Goal: Task Accomplishment & Management: Use online tool/utility

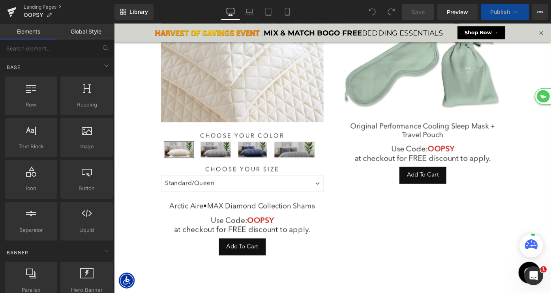
click at [222, 107] on img at bounding box center [254, 67] width 178 height 128
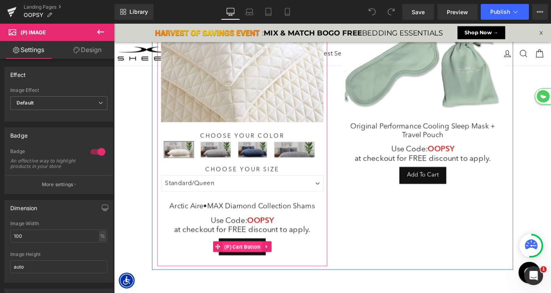
click at [252, 268] on span "(P) Cart Button" at bounding box center [254, 268] width 43 height 12
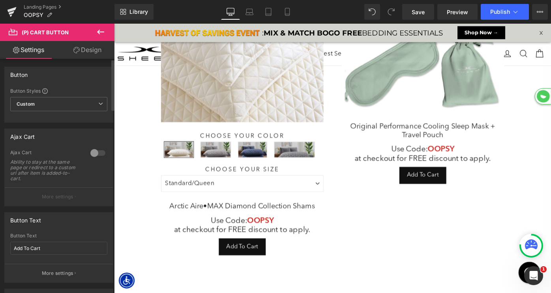
click at [93, 149] on div at bounding box center [97, 153] width 19 height 13
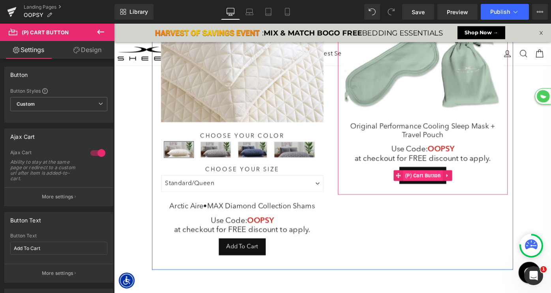
click at [451, 190] on span "(P) Cart Button" at bounding box center [451, 190] width 43 height 12
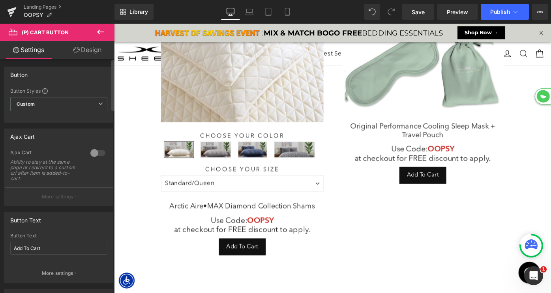
click at [91, 150] on div at bounding box center [97, 153] width 19 height 13
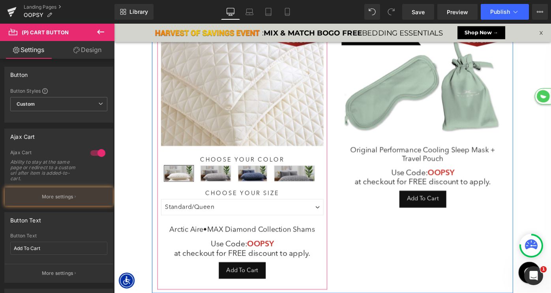
scroll to position [765, 478]
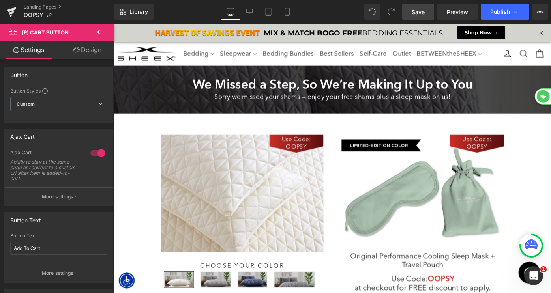
click at [417, 13] on span "Save" at bounding box center [418, 12] width 13 height 8
click at [500, 11] on span "Publish" at bounding box center [500, 12] width 20 height 6
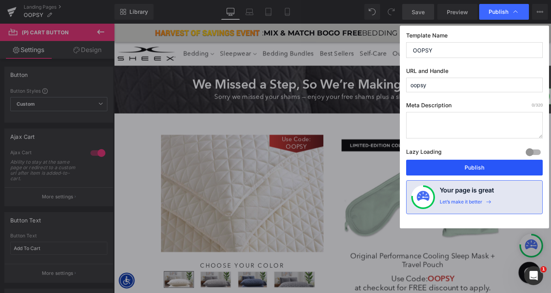
click at [460, 166] on button "Publish" at bounding box center [474, 168] width 137 height 16
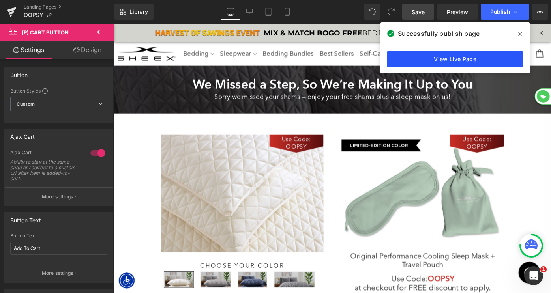
click at [465, 59] on link "View Live Page" at bounding box center [455, 59] width 137 height 16
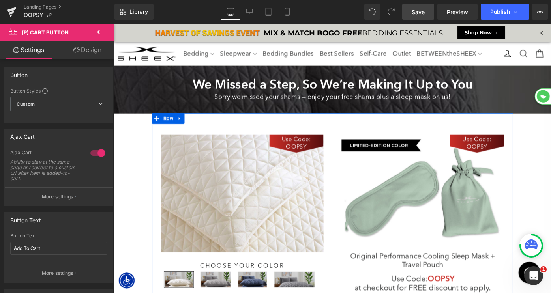
click at [427, 181] on img at bounding box center [452, 209] width 178 height 128
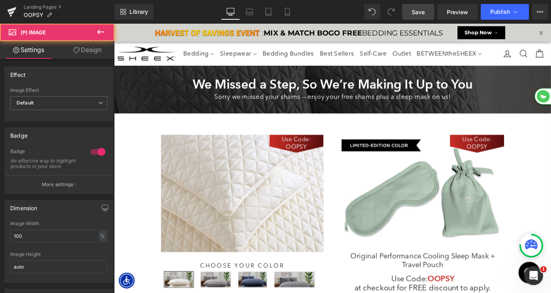
click at [423, 8] on span "Save" at bounding box center [418, 12] width 13 height 8
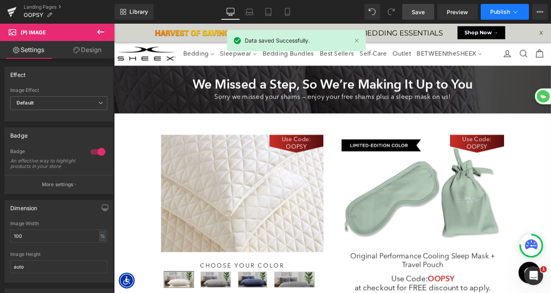
click at [503, 11] on span "Publish" at bounding box center [500, 12] width 20 height 6
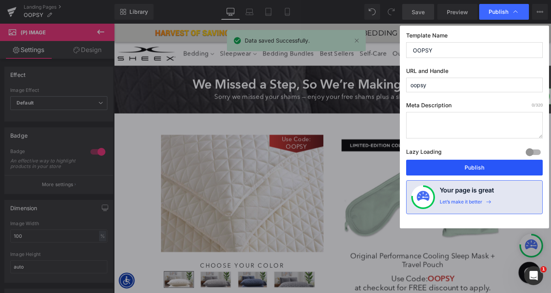
click at [462, 167] on button "Publish" at bounding box center [474, 168] width 137 height 16
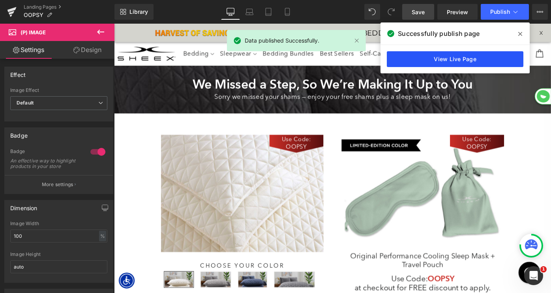
click at [437, 59] on link "View Live Page" at bounding box center [455, 59] width 137 height 16
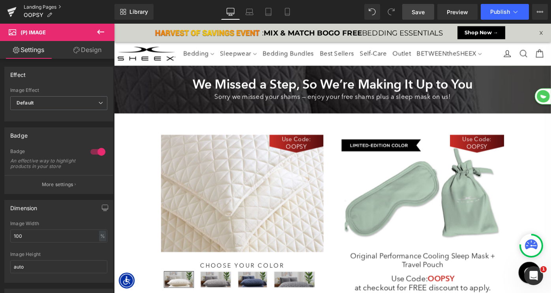
click at [42, 7] on link "Landing Pages" at bounding box center [69, 7] width 91 height 6
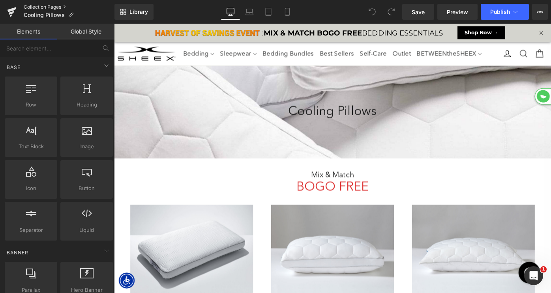
click at [52, 8] on link "Collection Pages" at bounding box center [69, 7] width 91 height 6
click at [57, 7] on link "Collection Pages" at bounding box center [69, 7] width 91 height 6
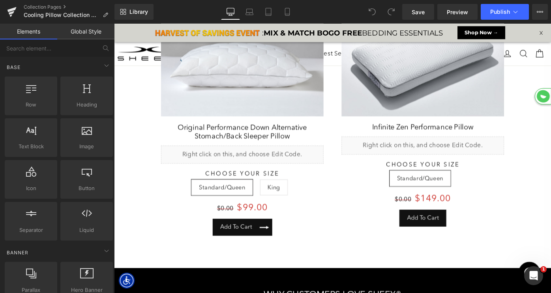
scroll to position [543, 0]
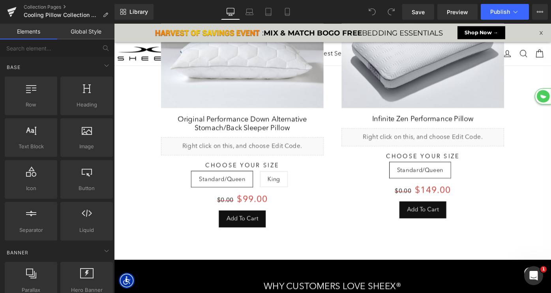
click at [251, 237] on div "Add To Cart (P) Cart Button" at bounding box center [254, 237] width 178 height 19
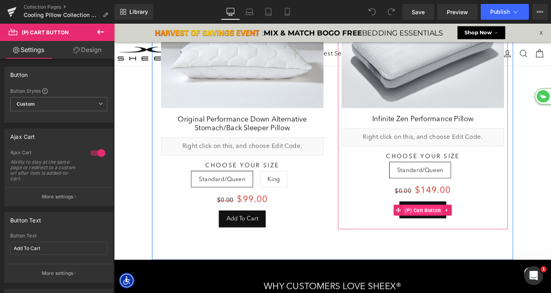
click at [447, 228] on span "(P) Cart Button" at bounding box center [451, 228] width 43 height 12
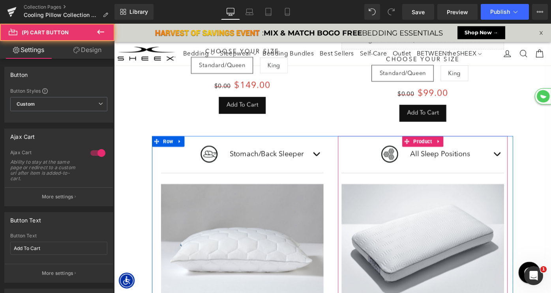
scroll to position [301, 0]
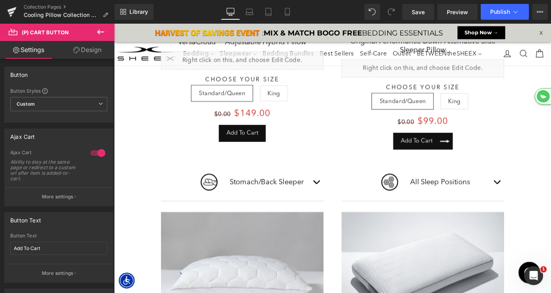
click at [447, 150] on span "(P) Cart Button" at bounding box center [451, 152] width 35 height 9
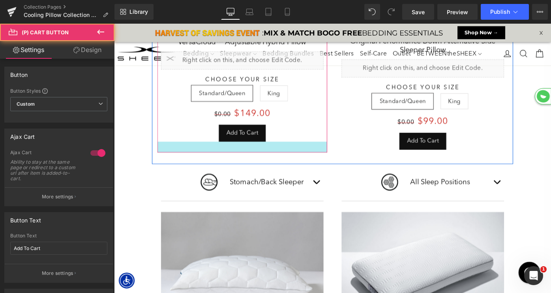
click at [253, 143] on div "Add To Cart (P) Cart Button" at bounding box center [254, 143] width 178 height 19
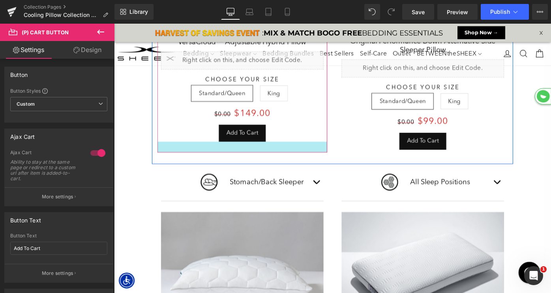
scroll to position [0, 0]
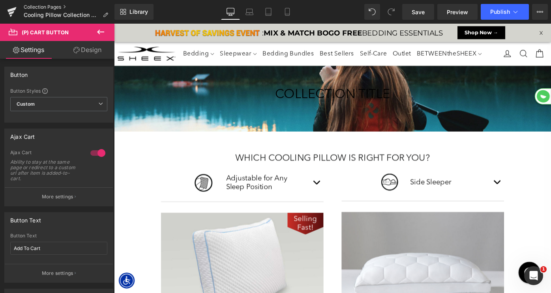
click at [62, 4] on link "Collection Pages" at bounding box center [69, 7] width 91 height 6
